Goal: Transaction & Acquisition: Purchase product/service

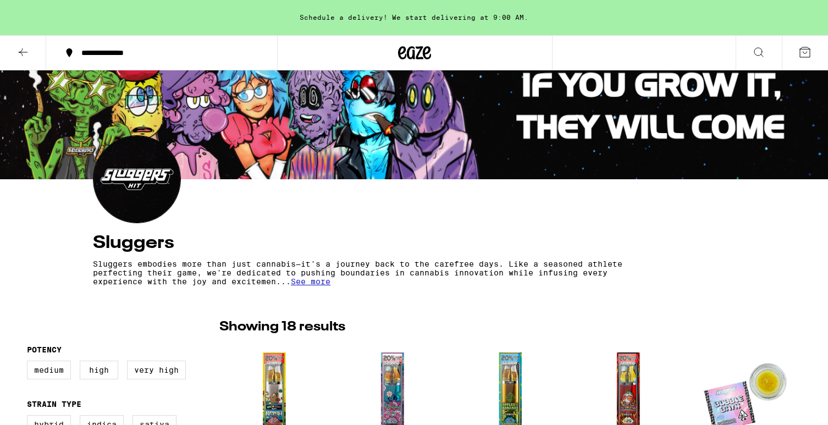
scroll to position [45, 0]
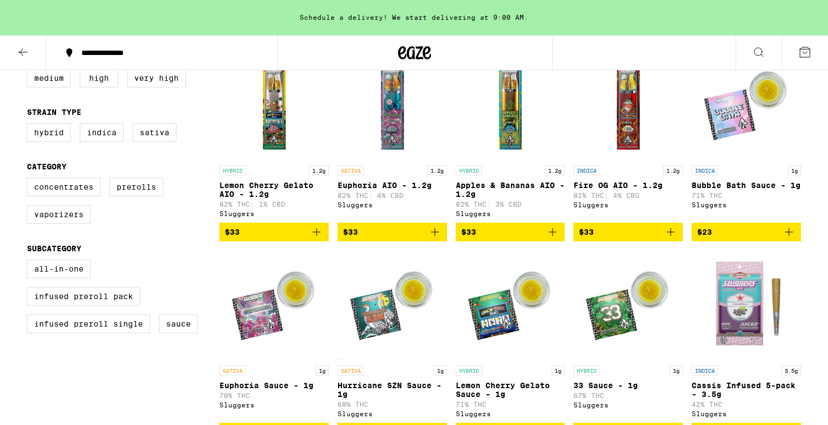
scroll to position [301, 0]
